Goal: Navigation & Orientation: Understand site structure

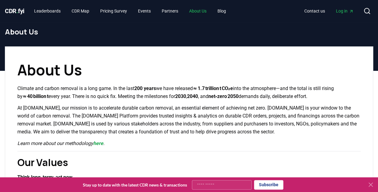
click at [208, 13] on link "About Us" at bounding box center [197, 10] width 27 height 11
click at [12, 11] on span "CDR . fyi" at bounding box center [15, 10] width 20 height 7
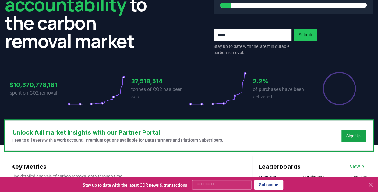
scroll to position [84, 0]
